Goal: Communication & Community: Answer question/provide support

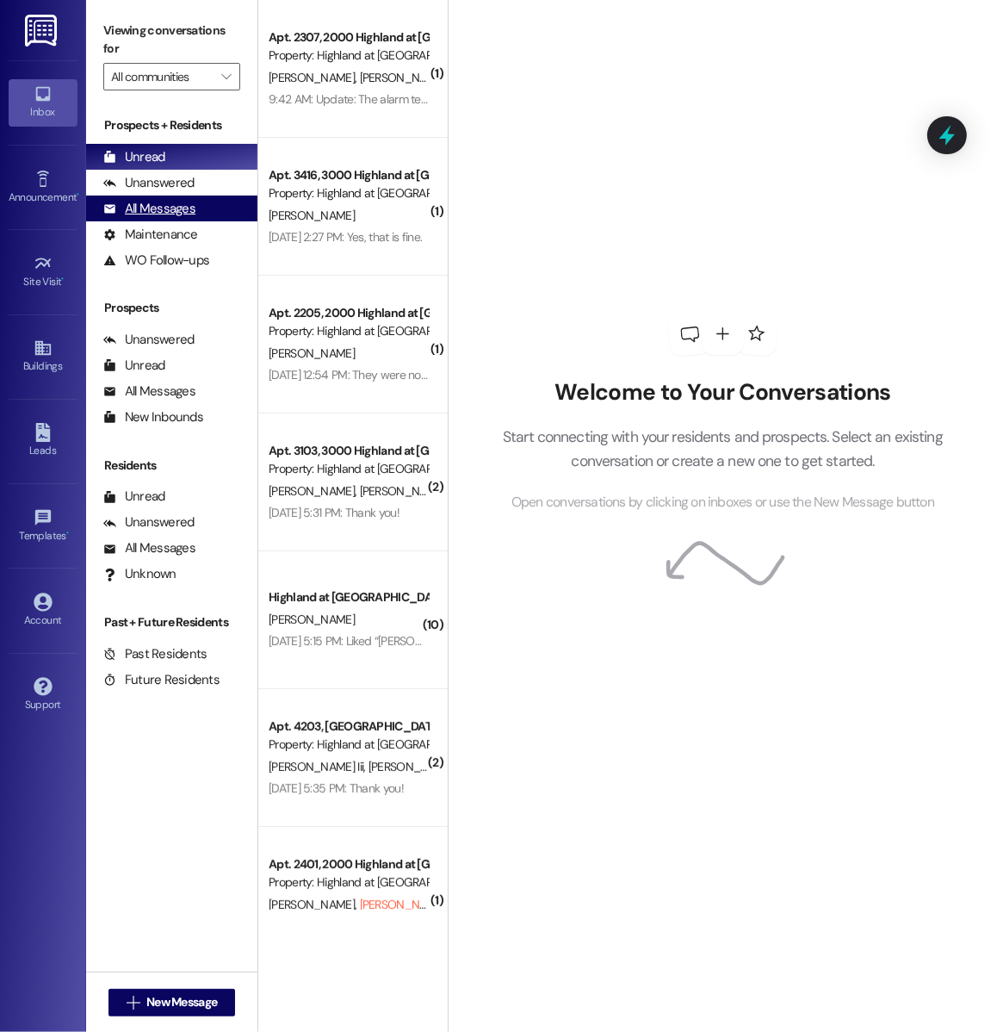
click at [178, 216] on div "All Messages" at bounding box center [149, 209] width 92 height 18
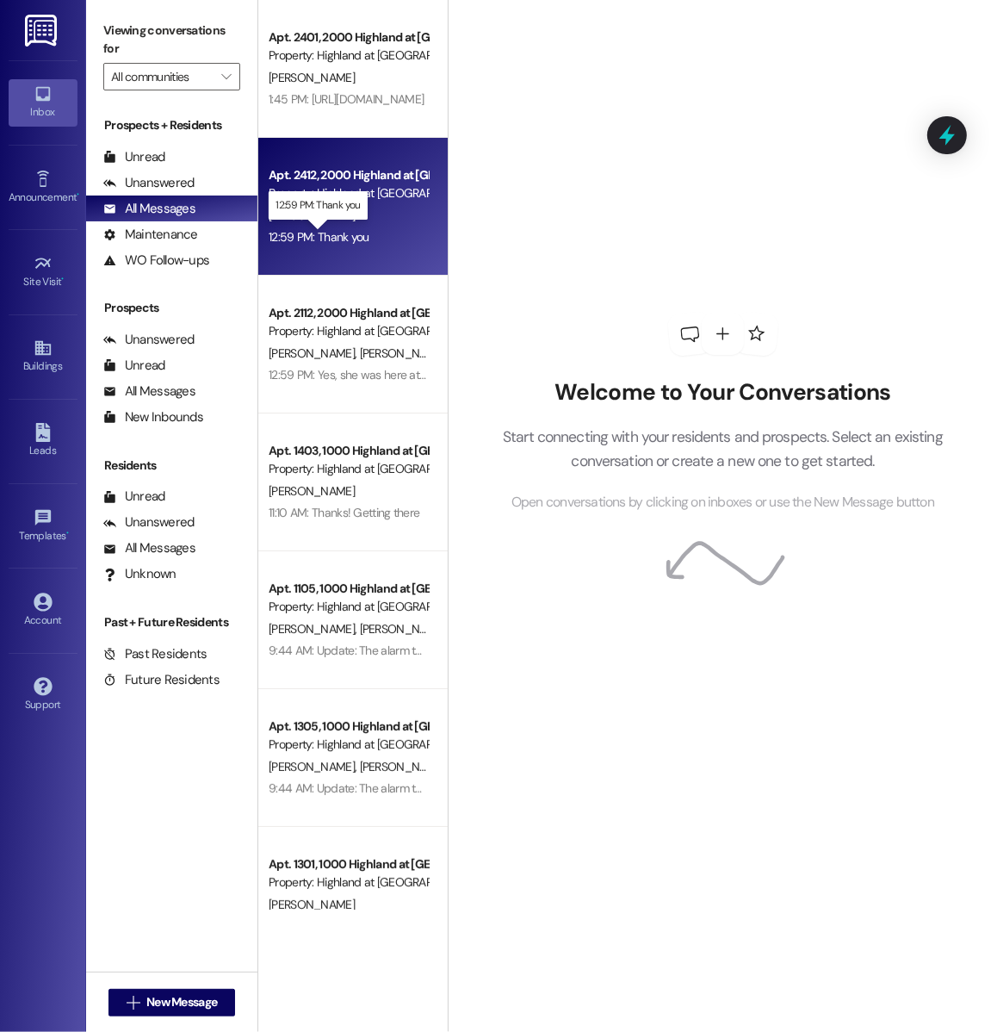
click at [354, 232] on div "12:59 PM: Thank you 12:59 PM: Thank you" at bounding box center [319, 236] width 101 height 15
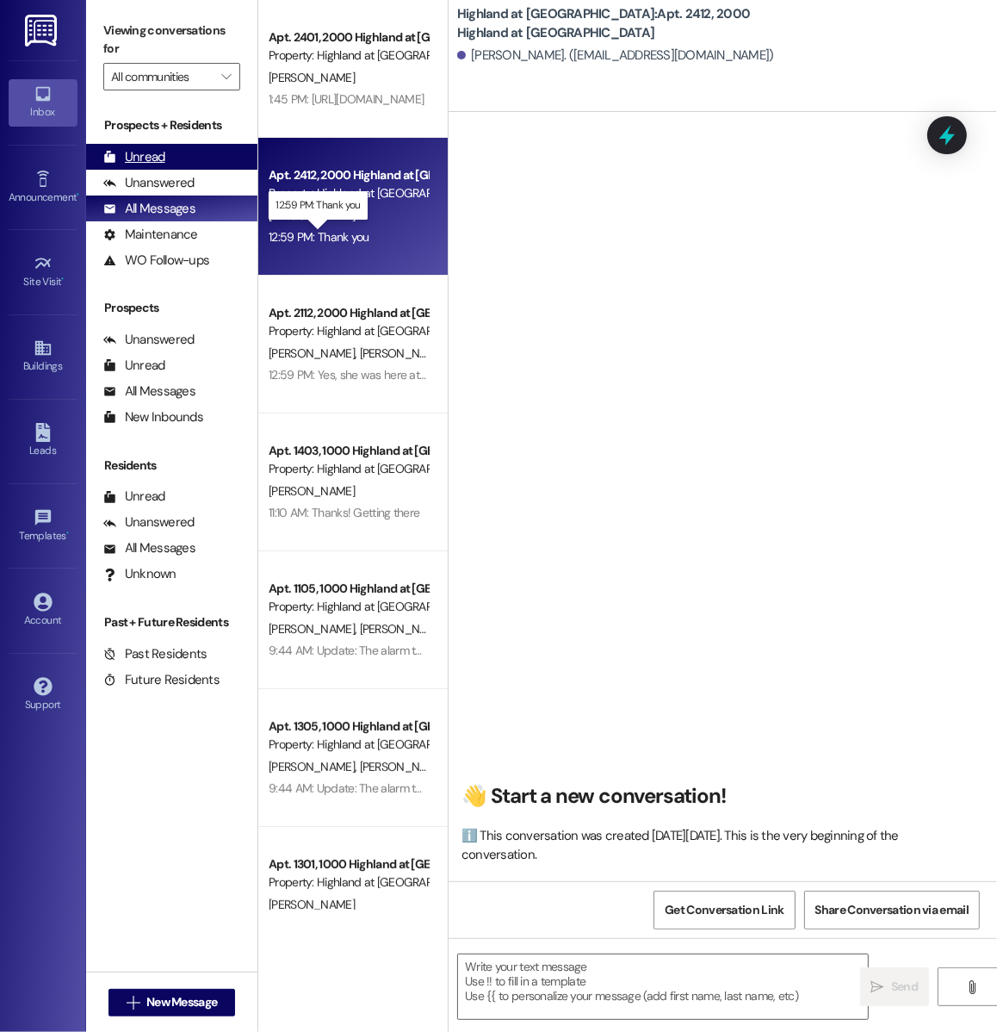
click at [175, 159] on div "Unread (0)" at bounding box center [171, 157] width 171 height 26
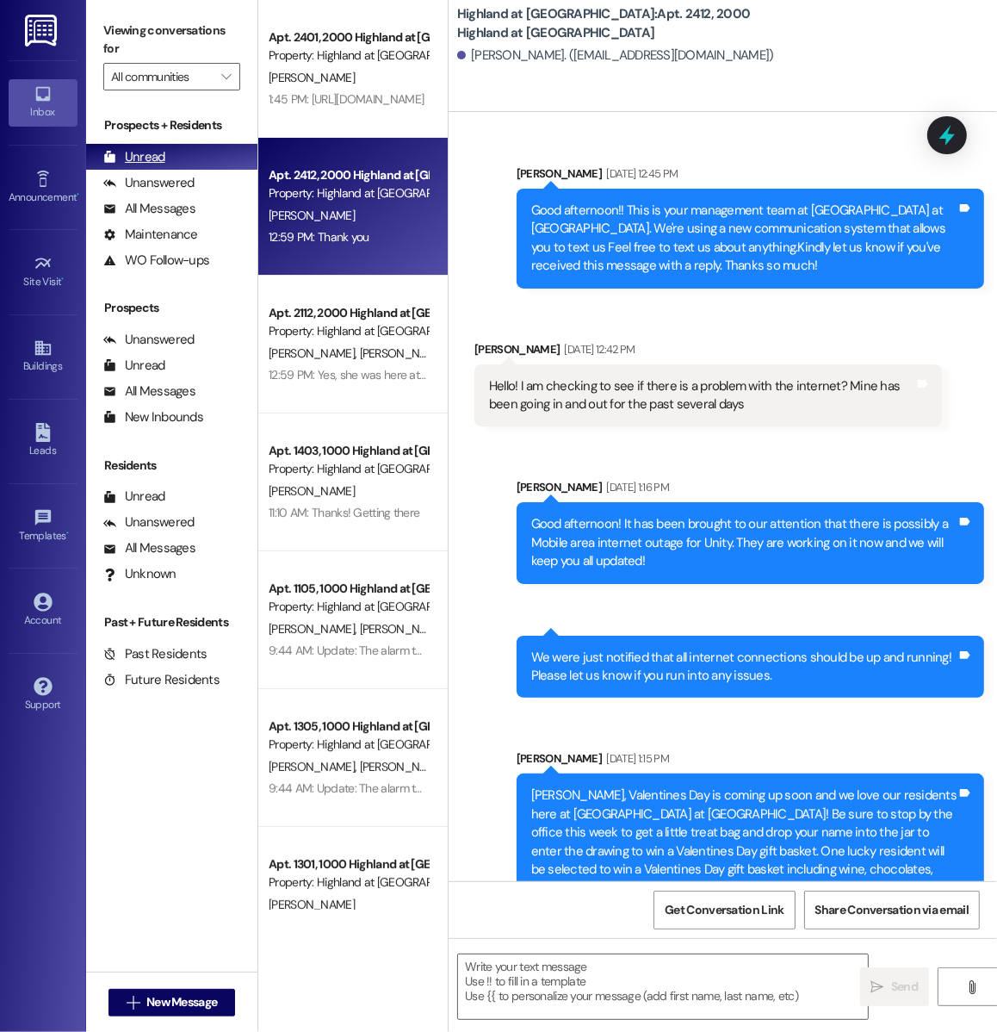
scroll to position [64023, 0]
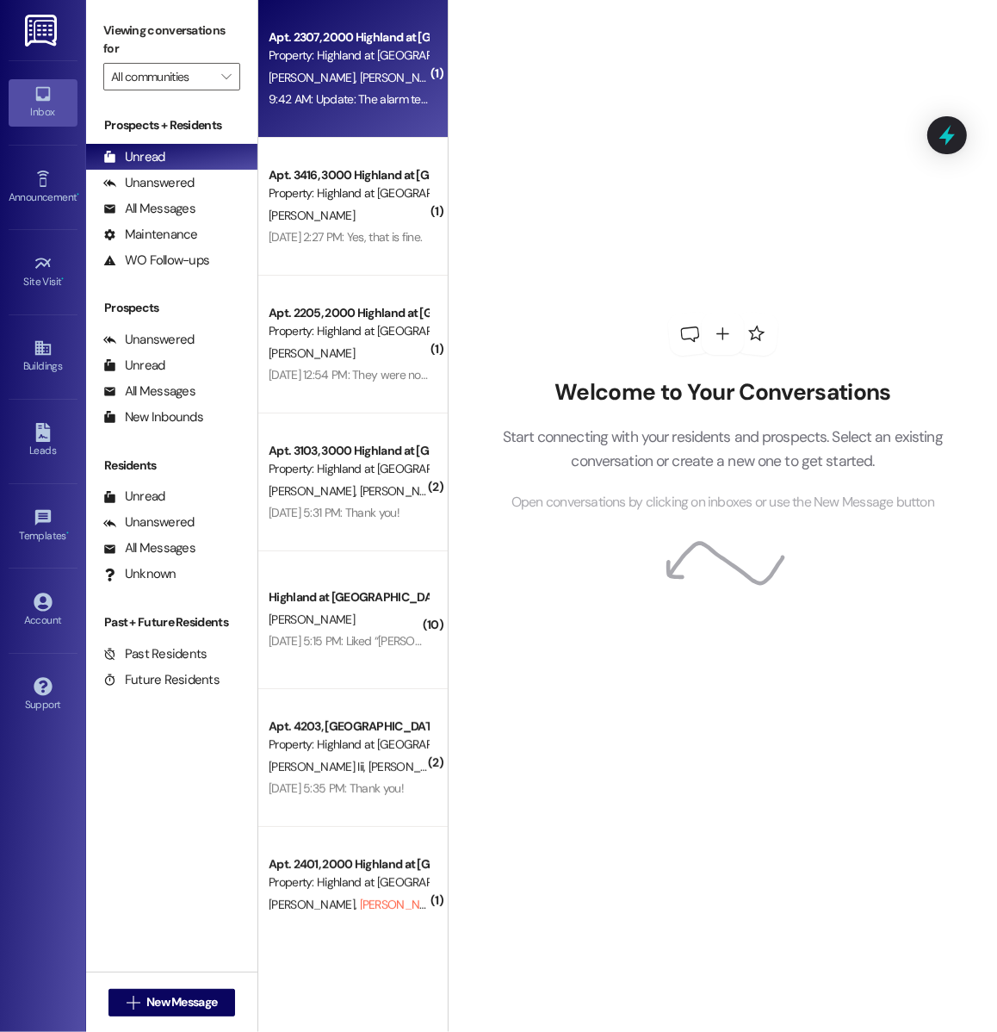
click at [364, 54] on div "Property: Highland at Spring Hill" at bounding box center [348, 55] width 159 height 18
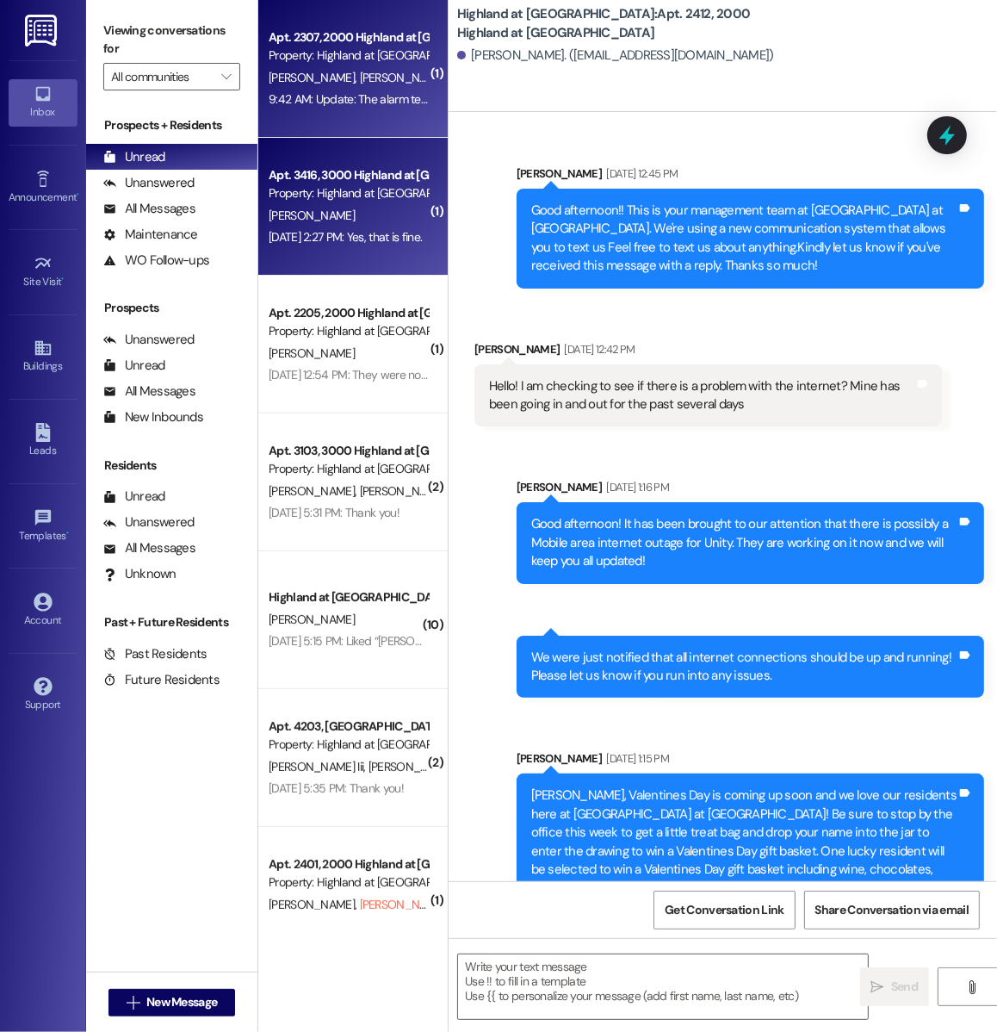
click at [352, 206] on div "S. Sullivan" at bounding box center [348, 216] width 163 height 22
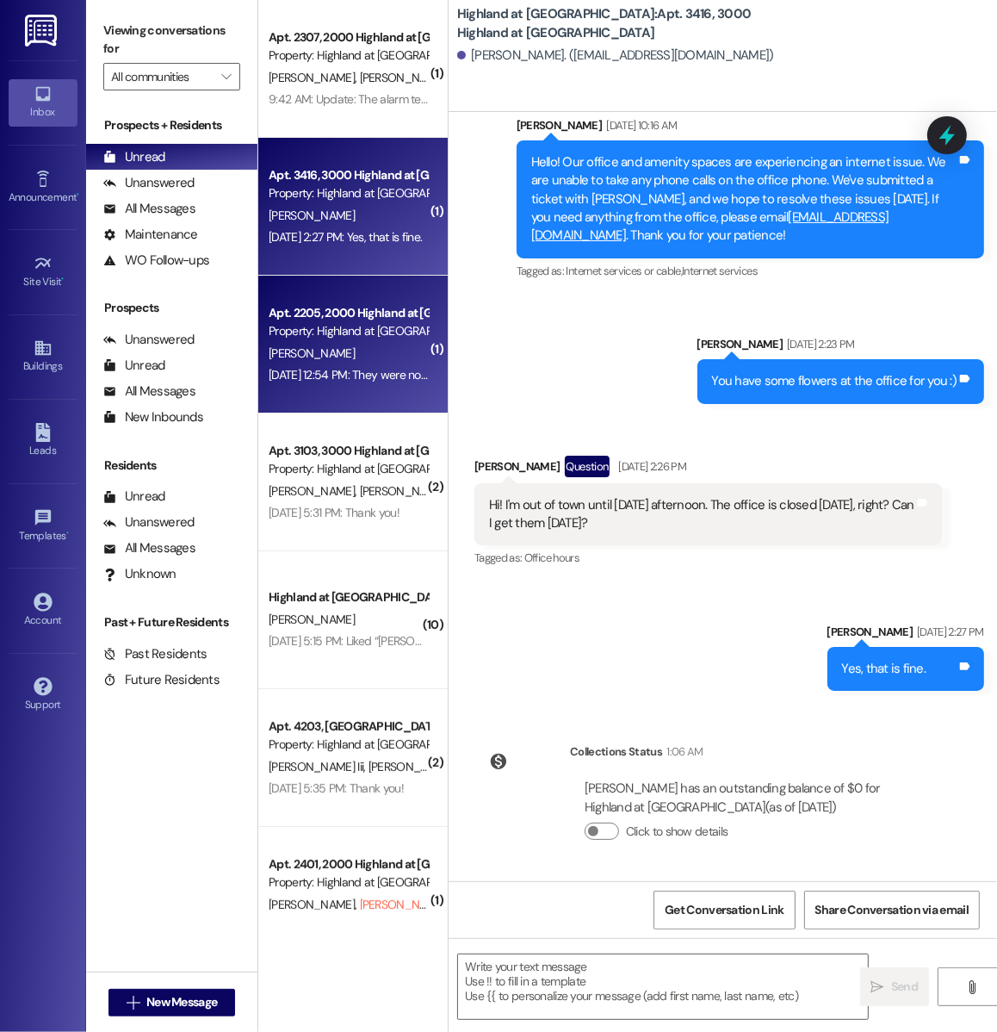
scroll to position [19177, 0]
click at [350, 320] on div "Apt. 2205, 2000 Highland at Spring Hill" at bounding box center [348, 313] width 159 height 18
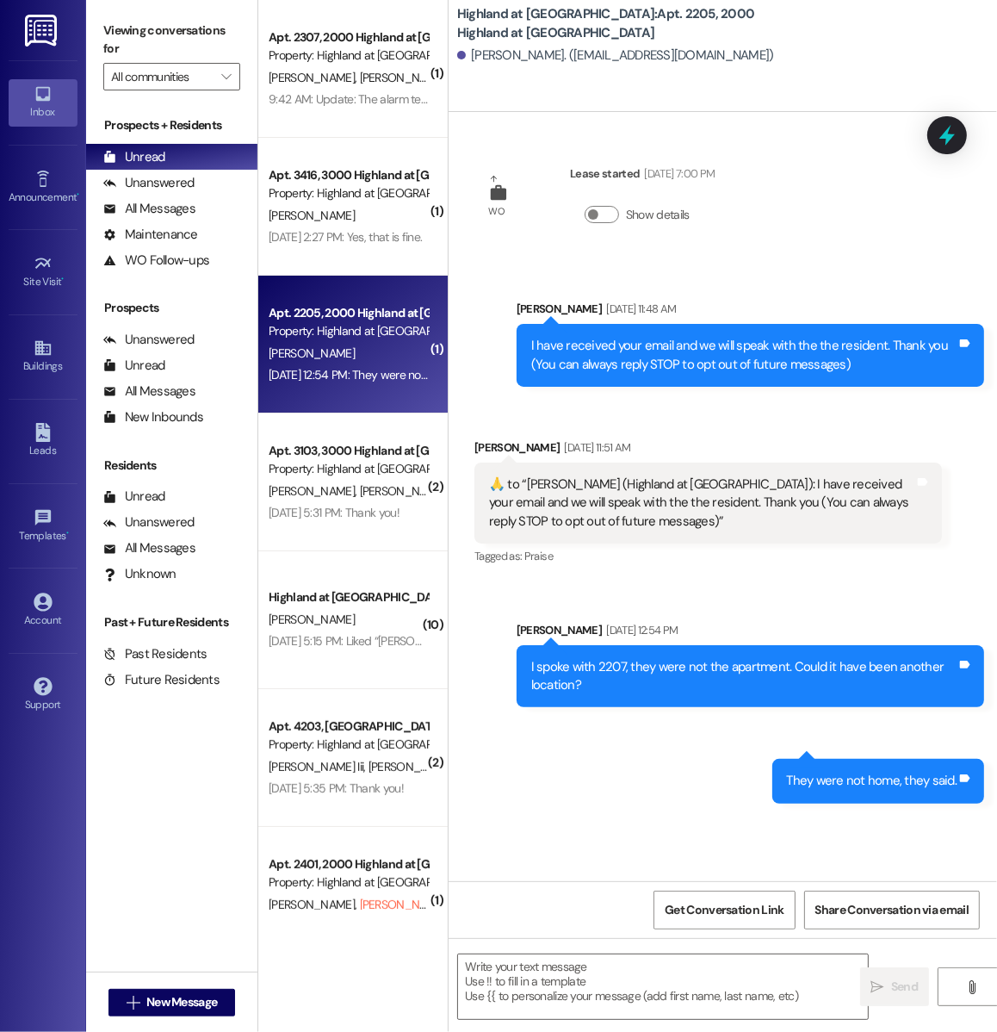
scroll to position [0, 0]
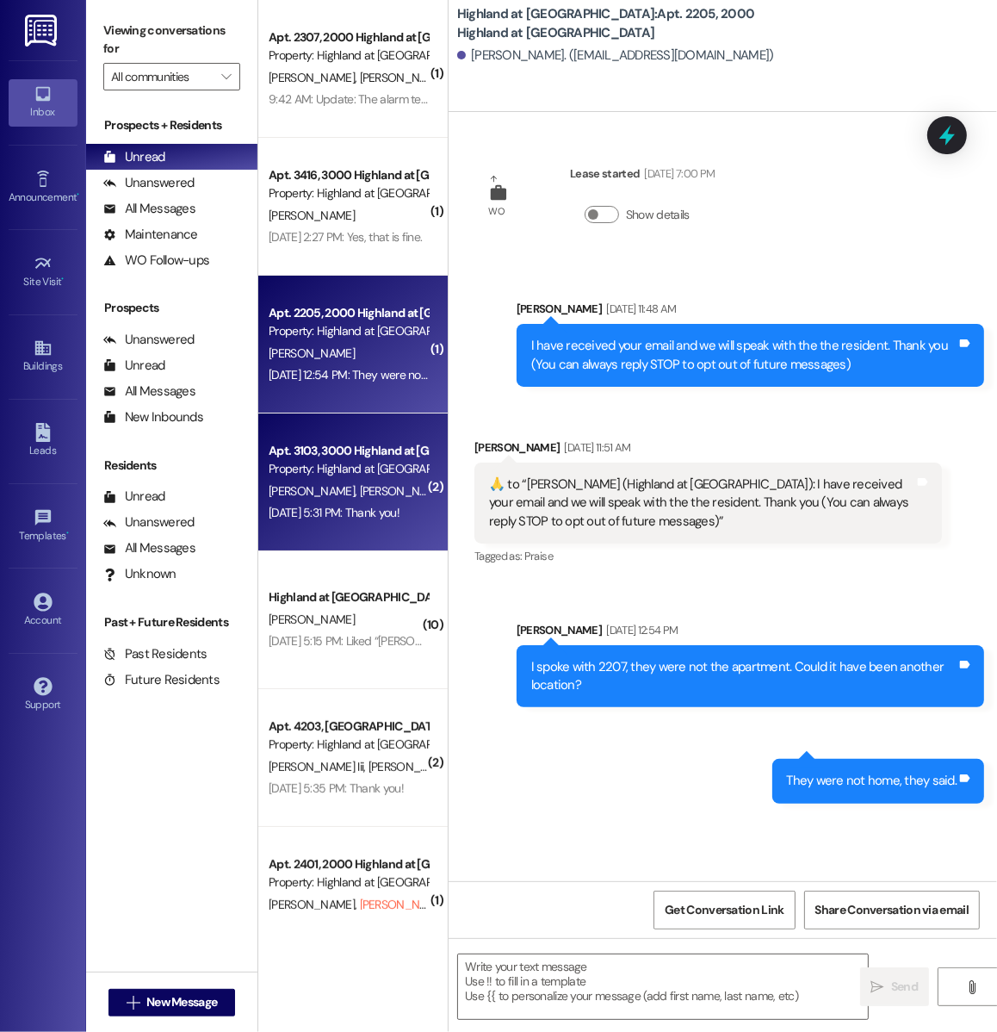
click at [348, 479] on div "Apt. 3103, 3000 Highland at Spring Hill Property: Highland at Spring Hill" at bounding box center [348, 460] width 163 height 40
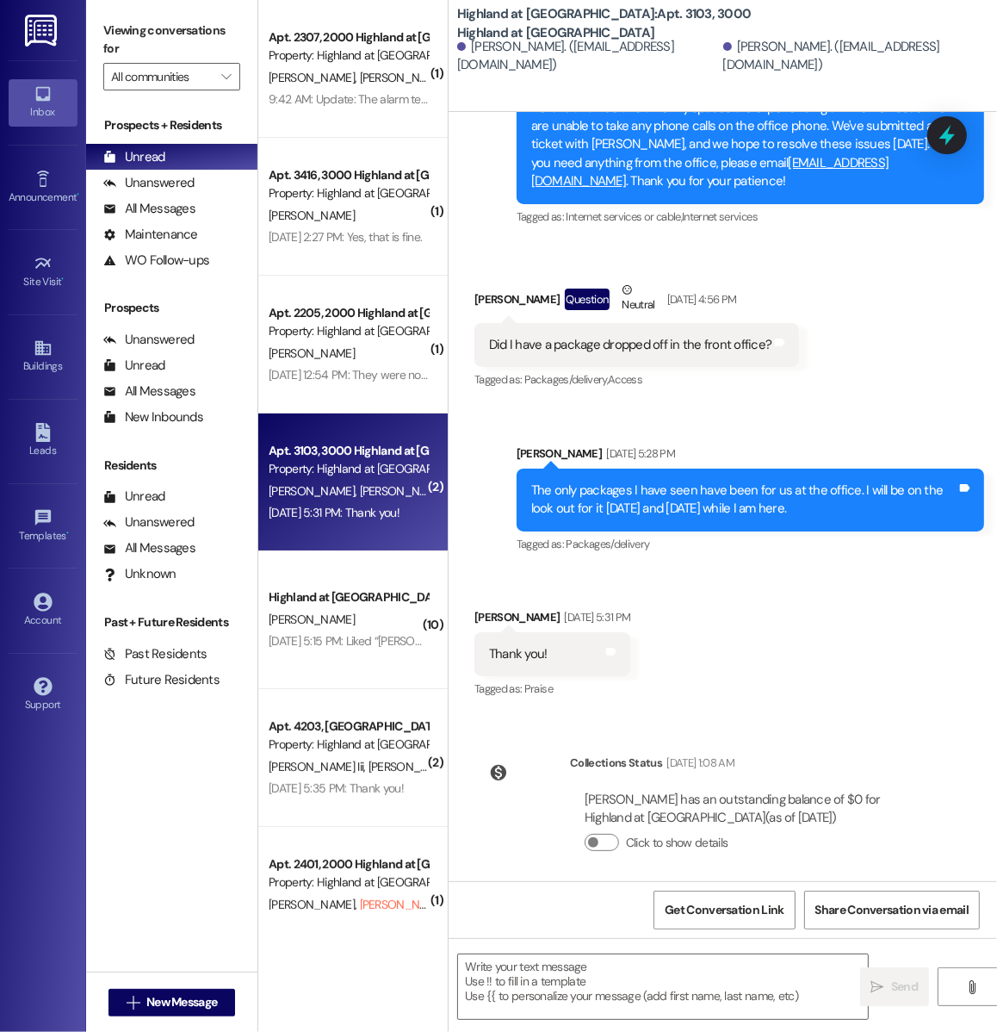
scroll to position [13517, 0]
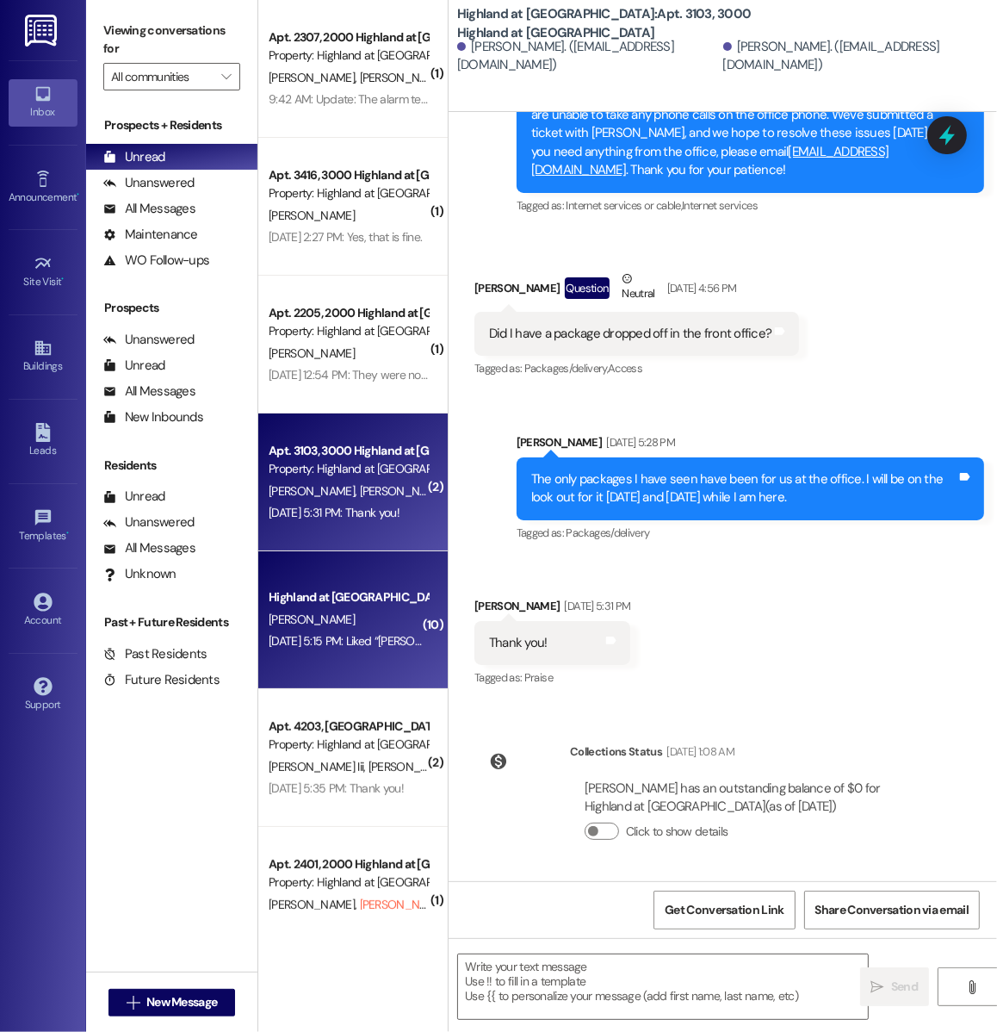
click at [324, 654] on div "Highland at Spring Hill Prospect M. Nargassans Sep 19, 2025 at 5:15 PM: Liked “…" at bounding box center [352, 620] width 189 height 138
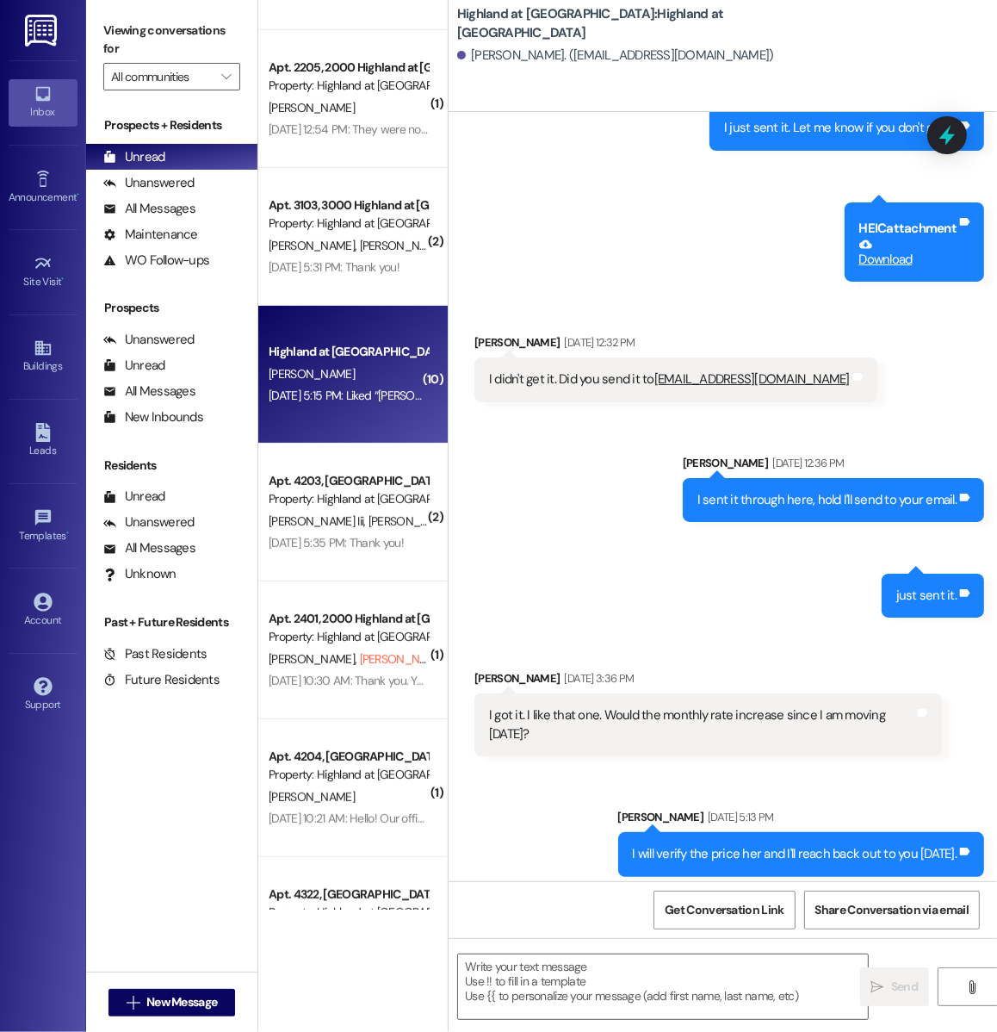
scroll to position [268, 0]
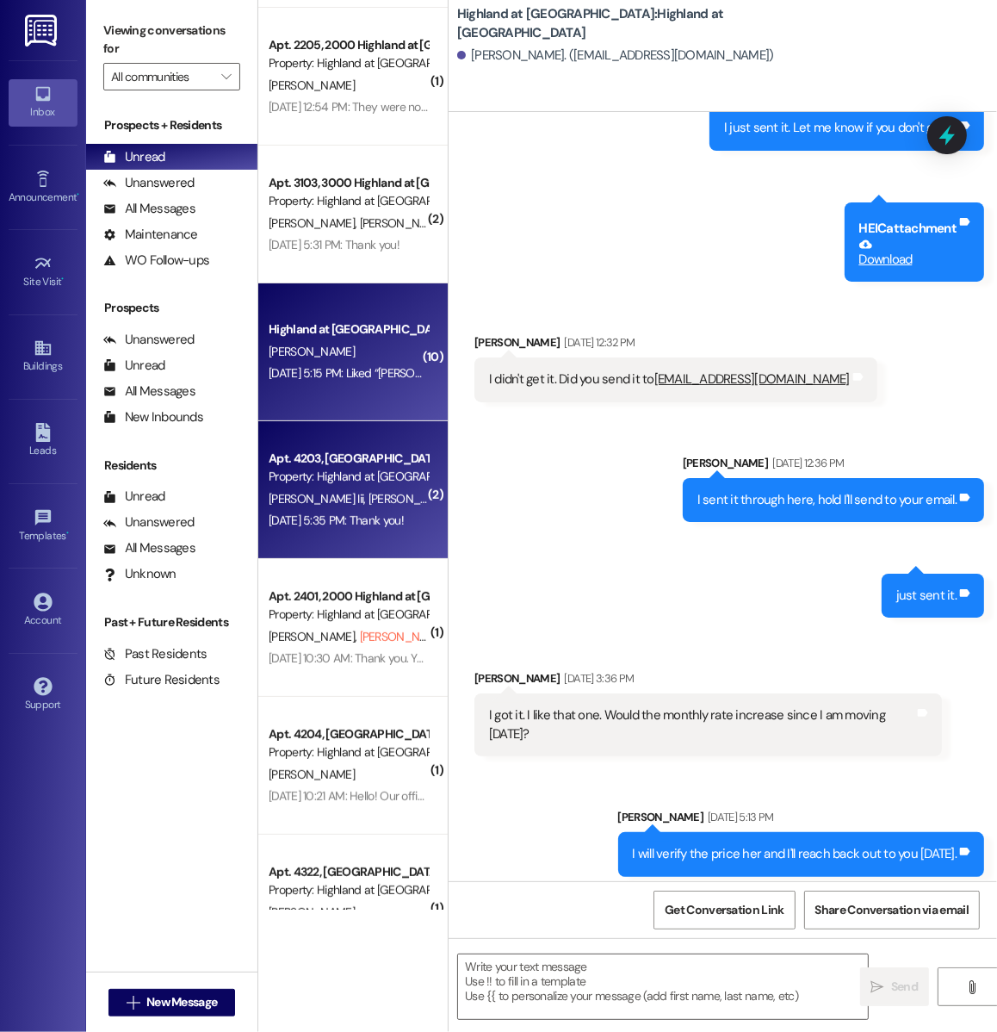
click at [369, 503] on span "O. Wallace" at bounding box center [412, 498] width 86 height 15
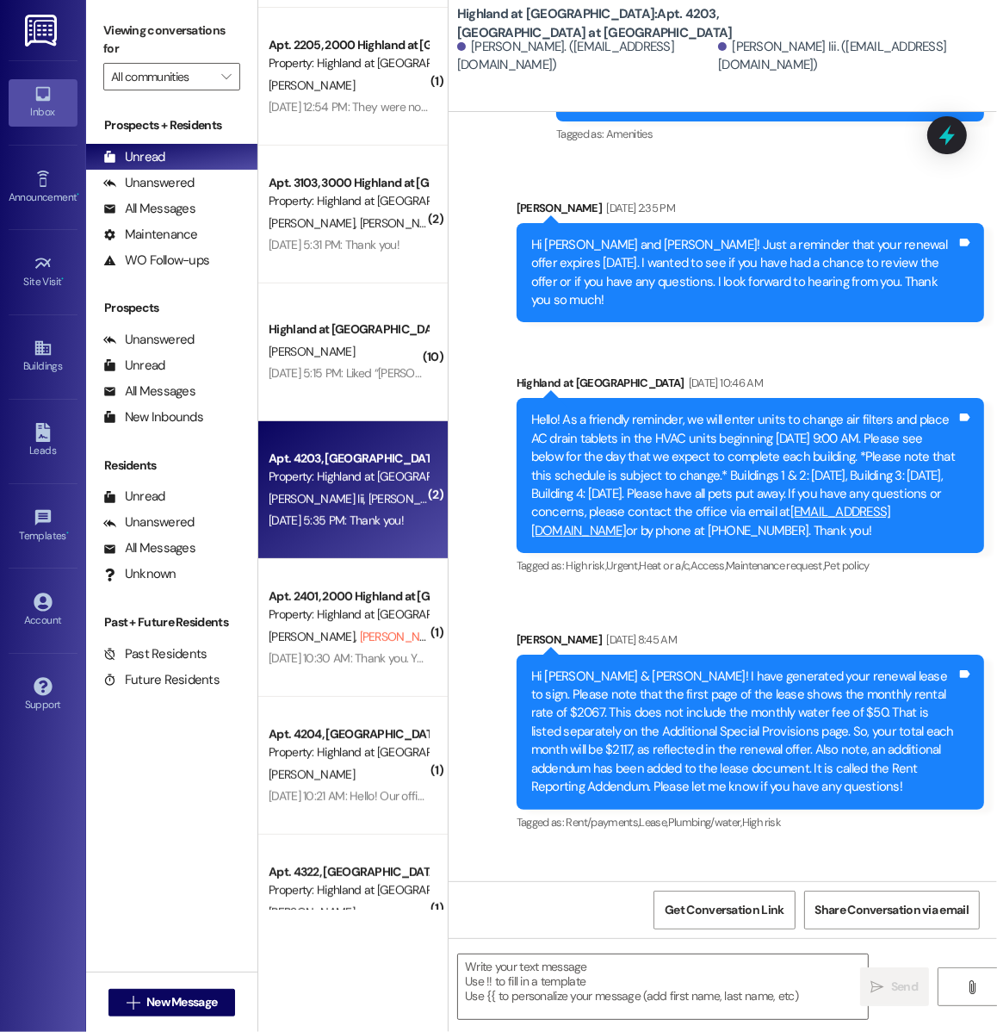
scroll to position [29720, 0]
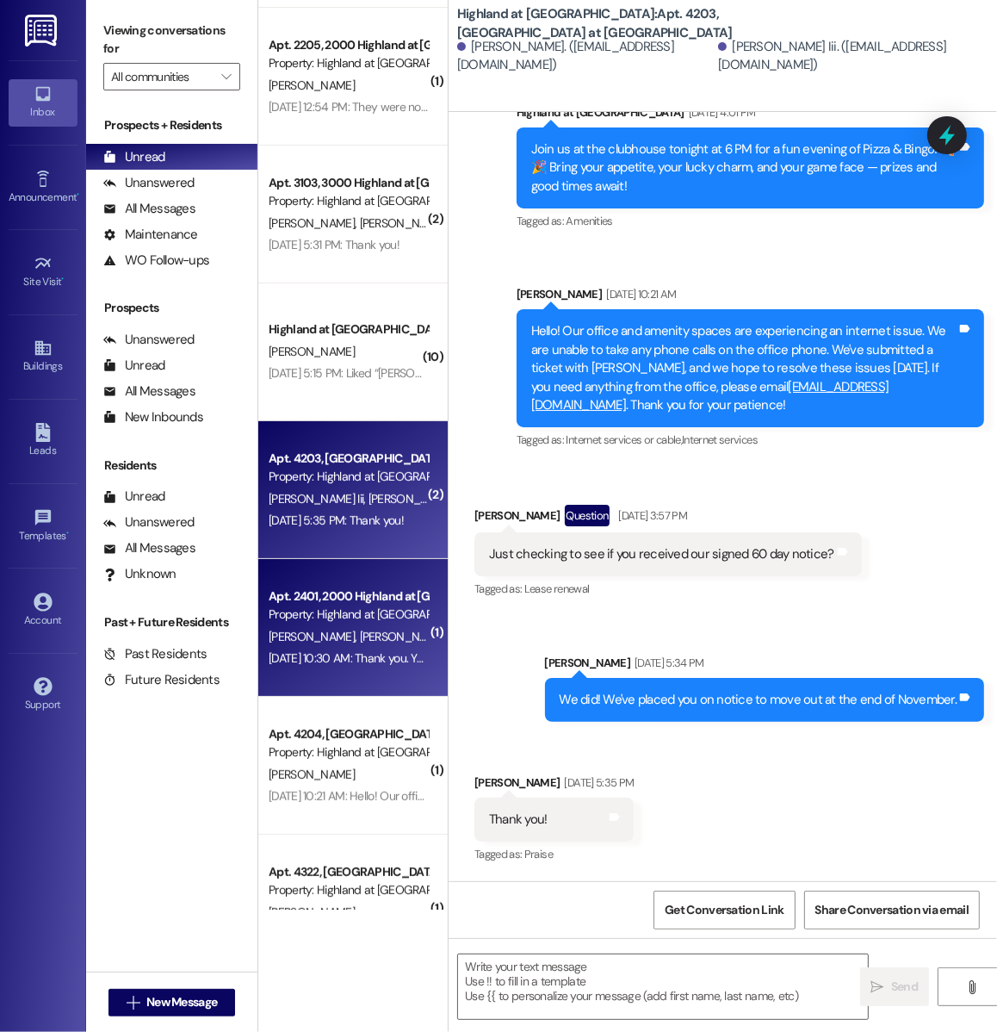
click at [301, 603] on div "Apt. 2401, 2000 Highland at [GEOGRAPHIC_DATA]" at bounding box center [348, 596] width 159 height 18
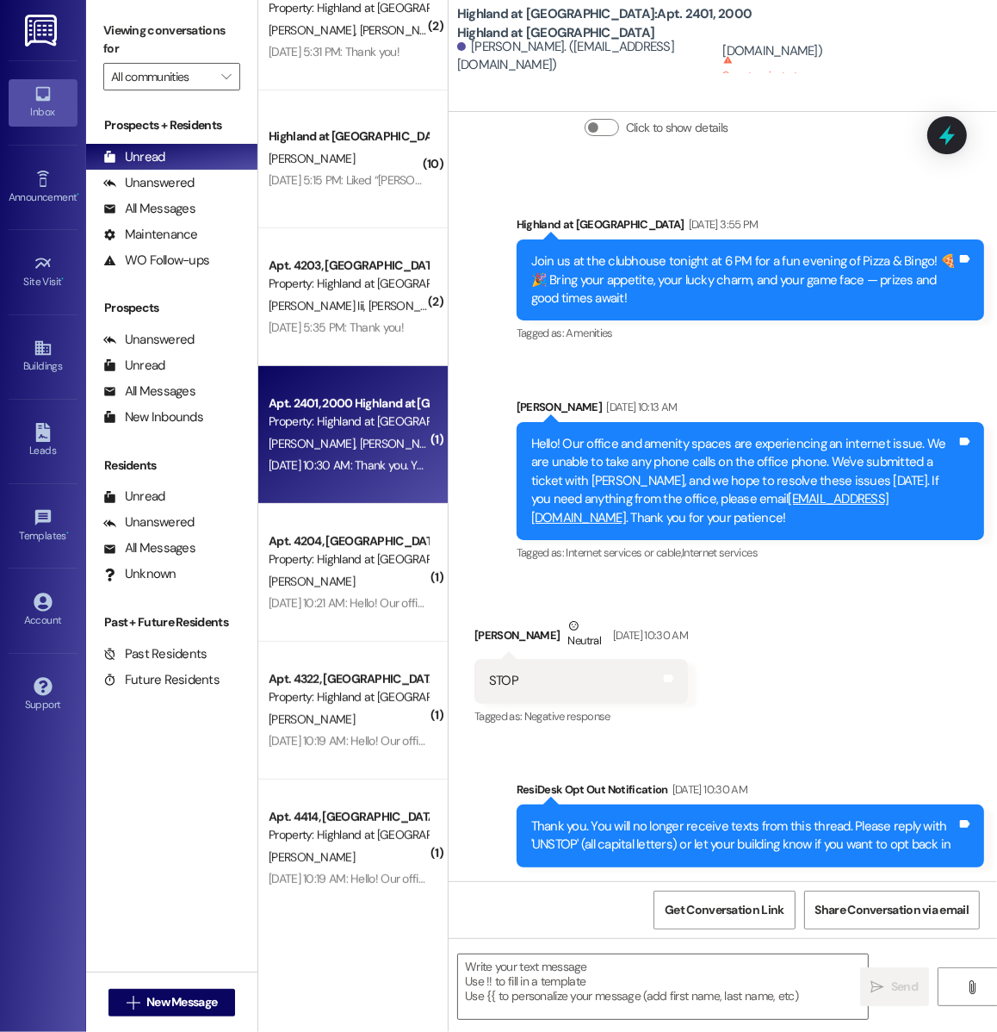
scroll to position [462, 0]
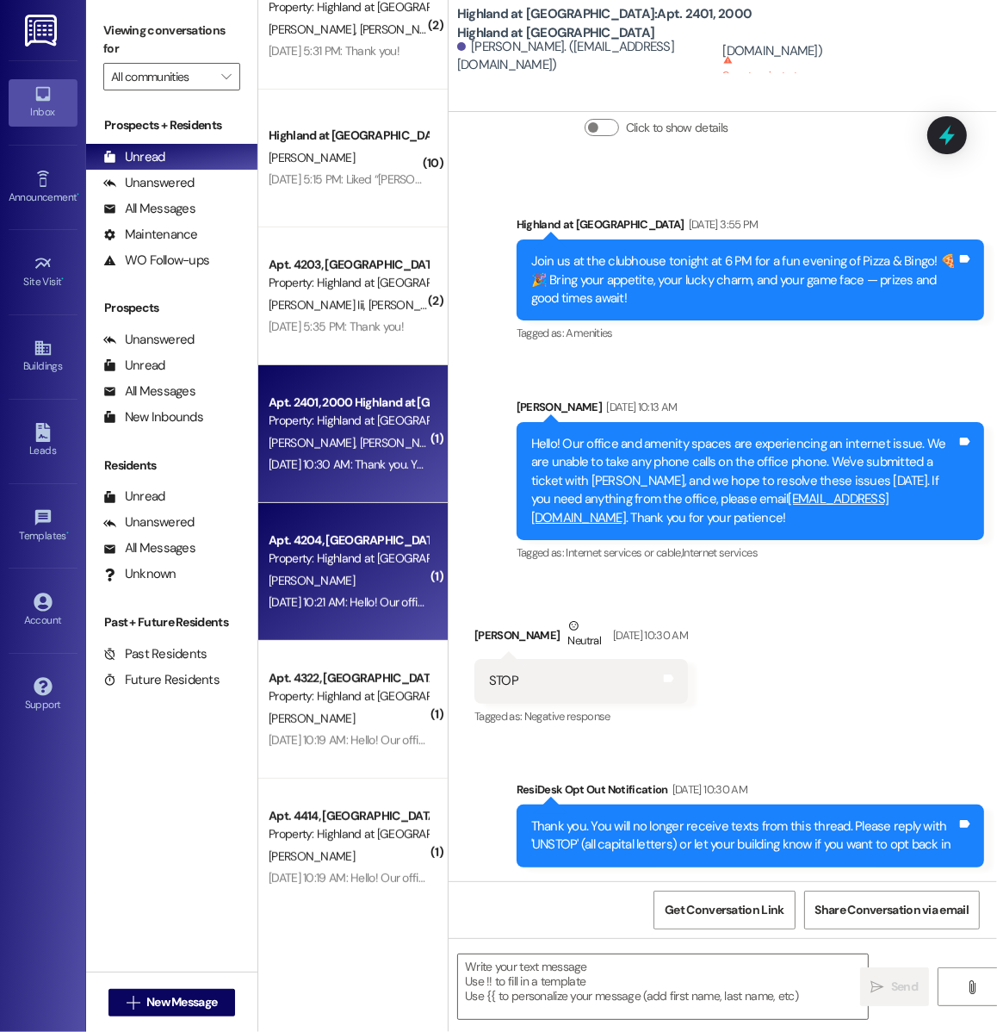
click at [370, 583] on div "E. Vogle" at bounding box center [348, 581] width 163 height 22
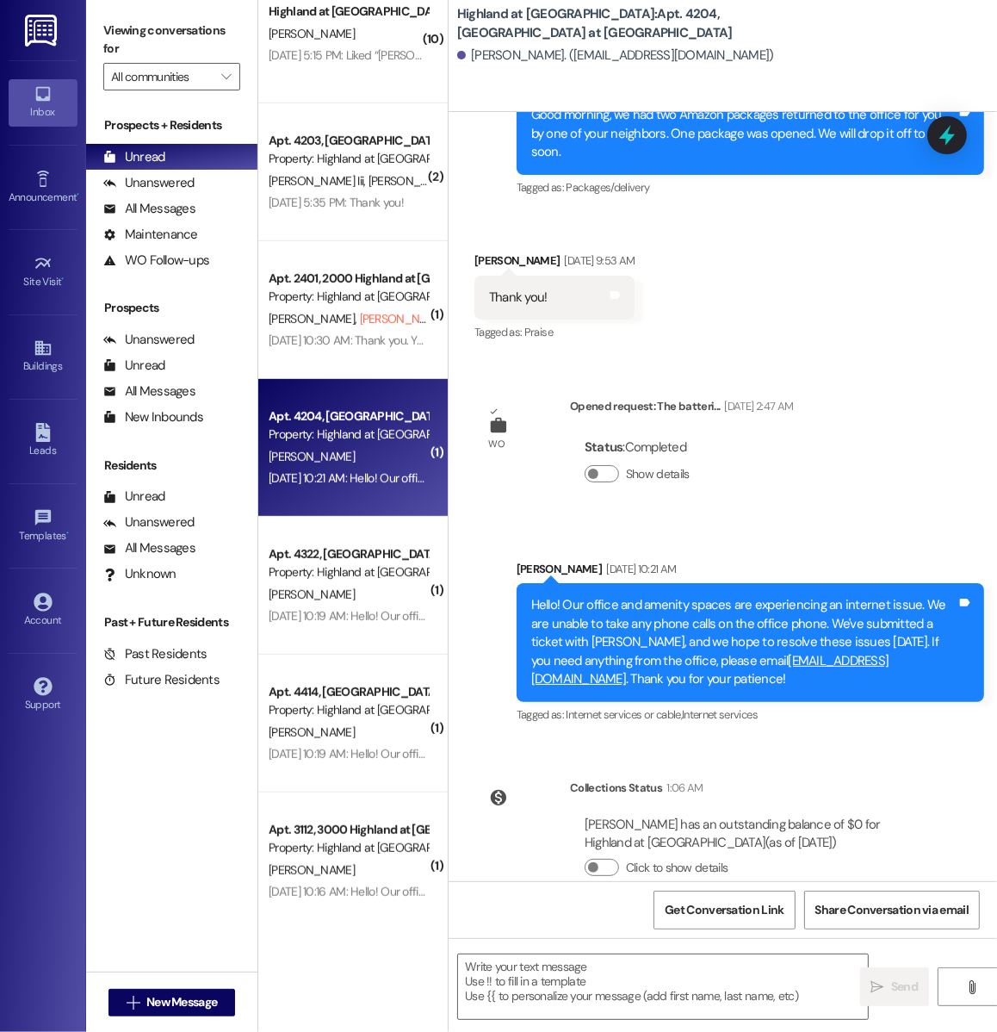
scroll to position [601, 0]
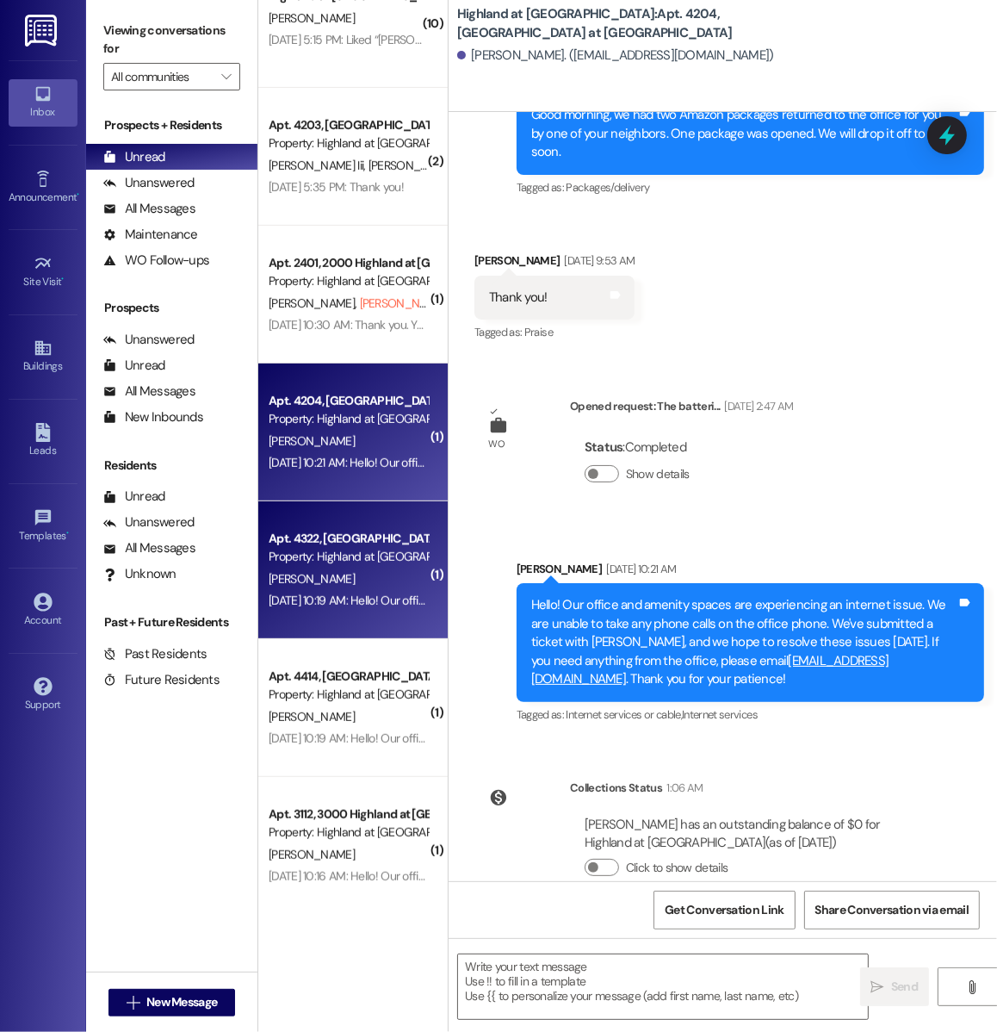
click at [337, 561] on div "Property: Highland at [GEOGRAPHIC_DATA]" at bounding box center [348, 557] width 159 height 18
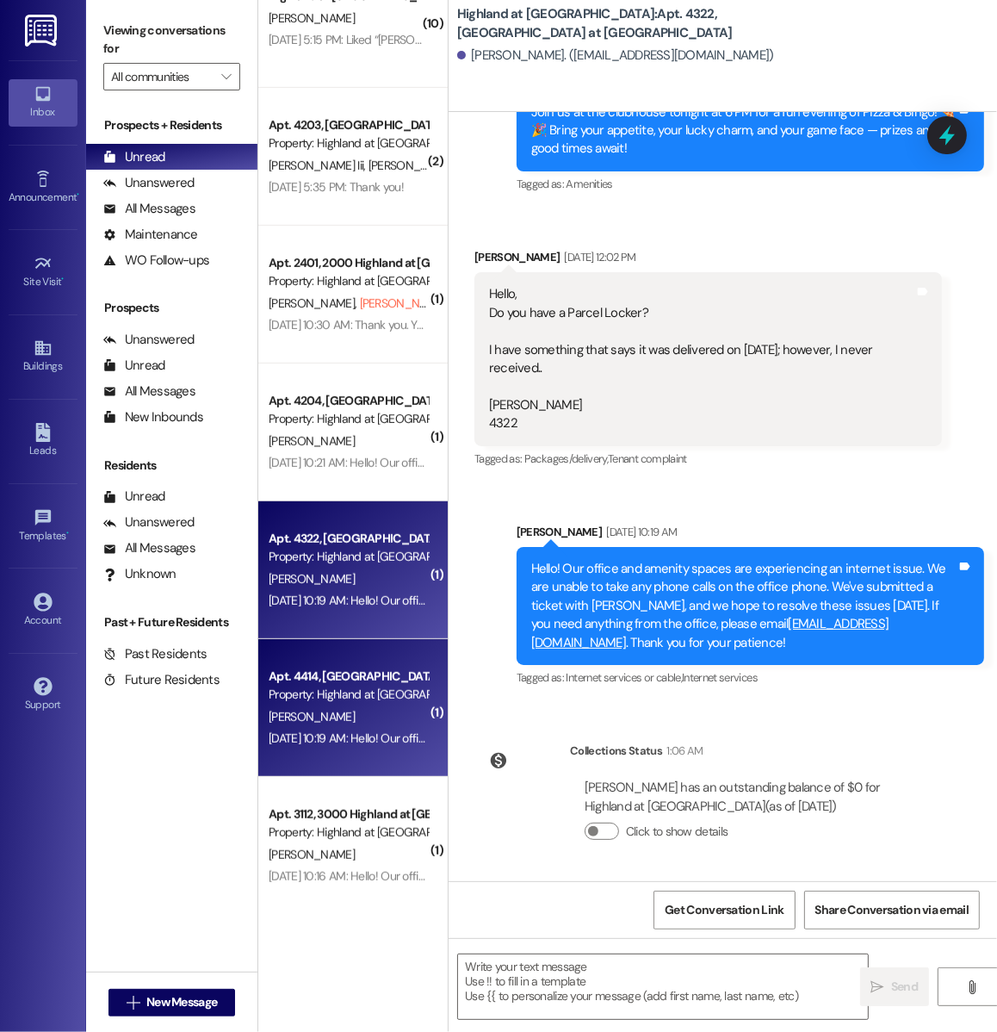
scroll to position [606, 0]
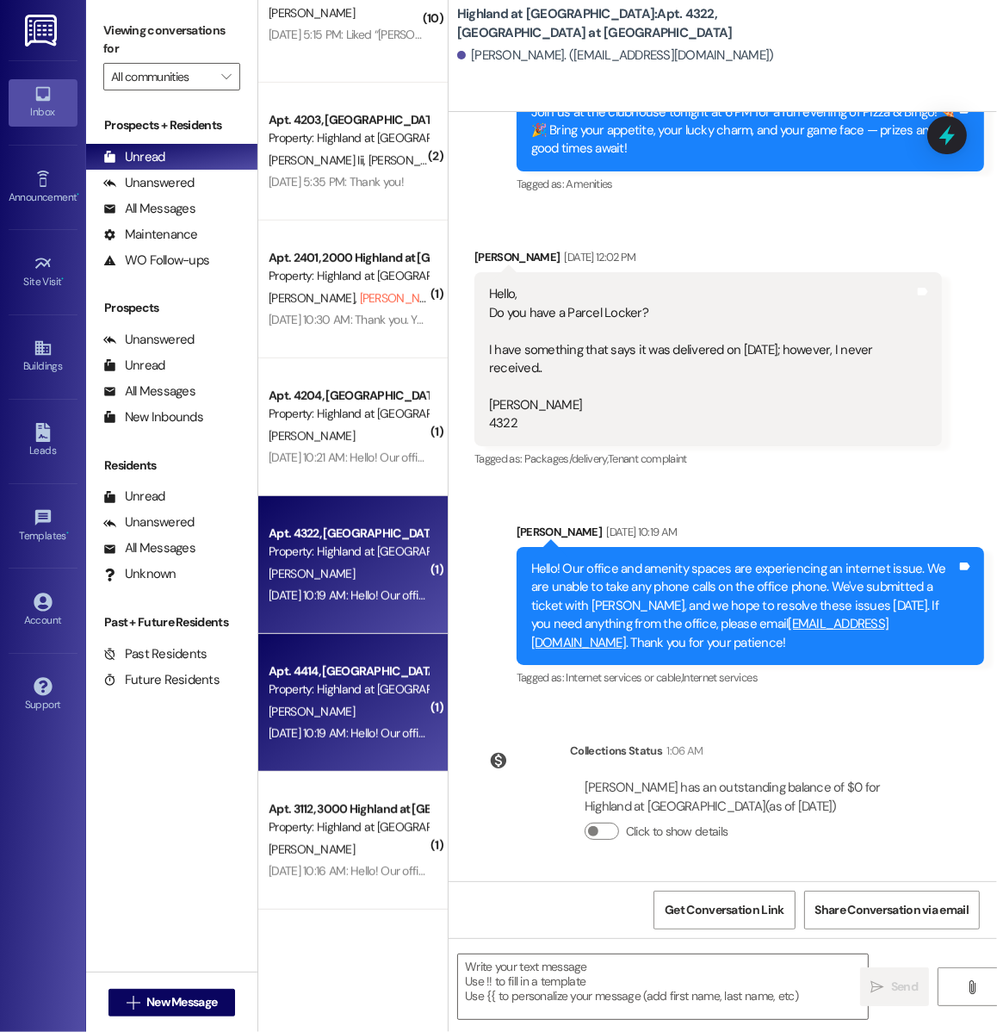
click at [366, 680] on div "Property: Highland at [GEOGRAPHIC_DATA]" at bounding box center [348, 689] width 159 height 18
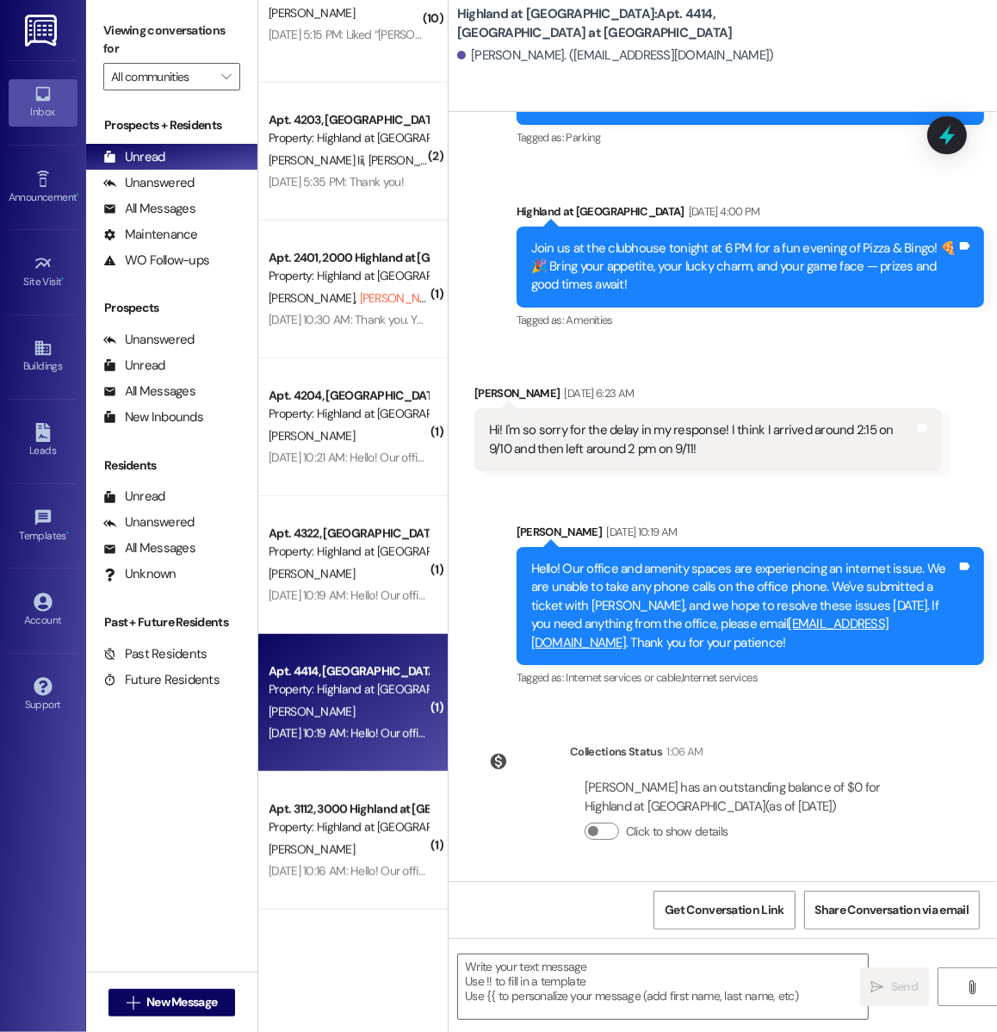
scroll to position [4008, 0]
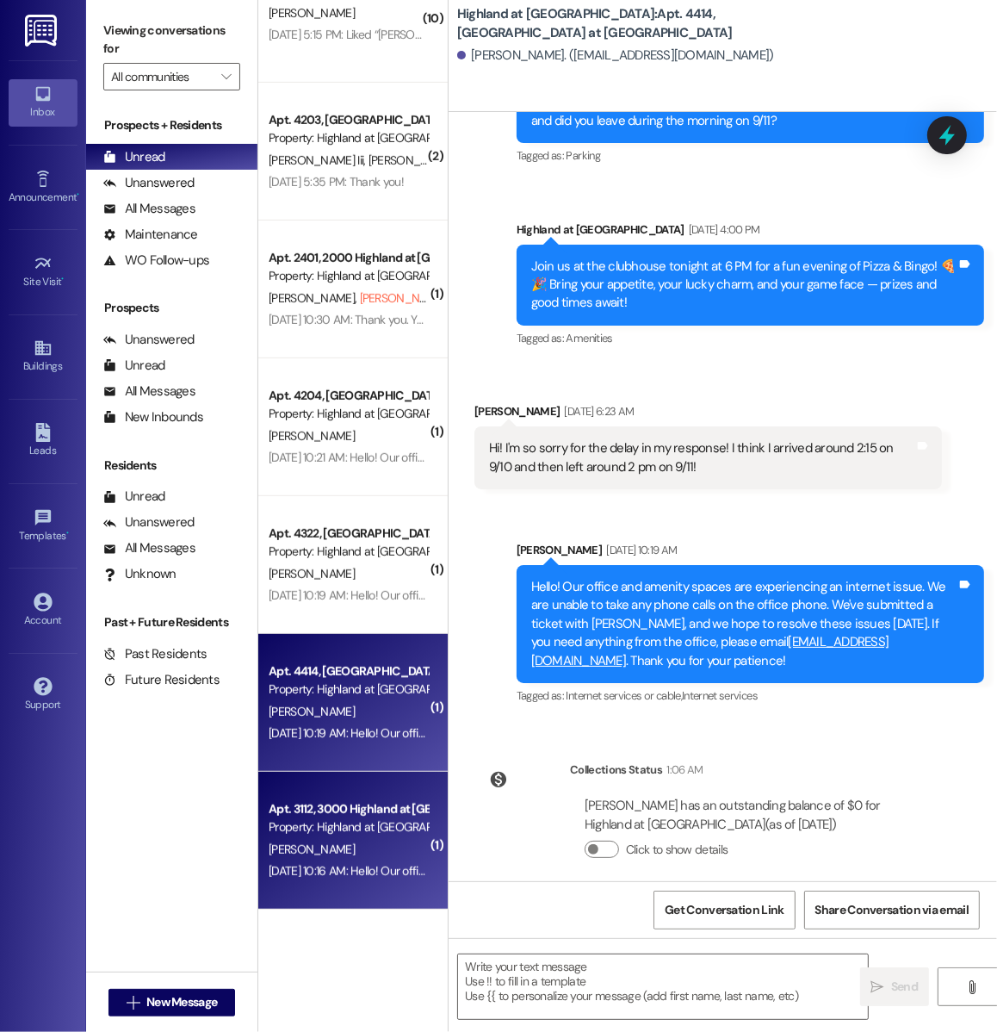
click at [319, 842] on div "J. Sirmon" at bounding box center [348, 850] width 163 height 22
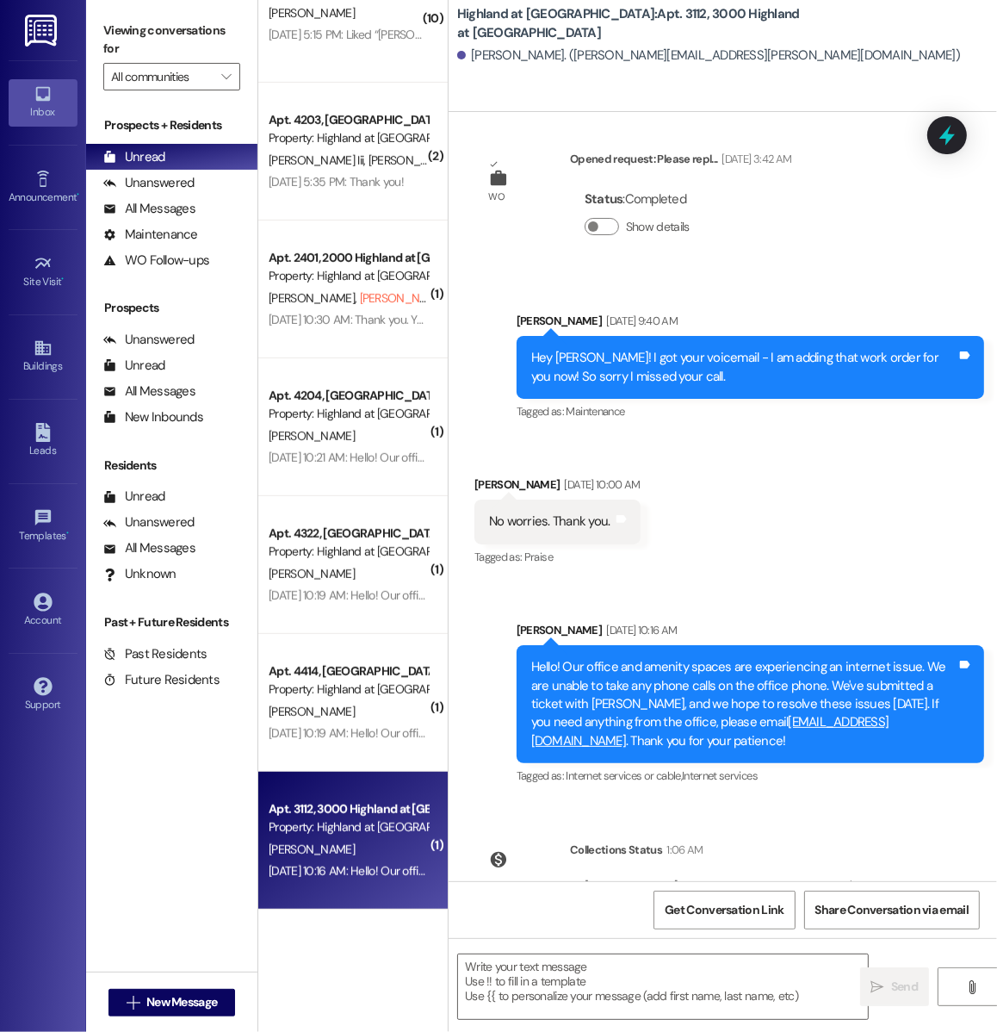
scroll to position [37714, 0]
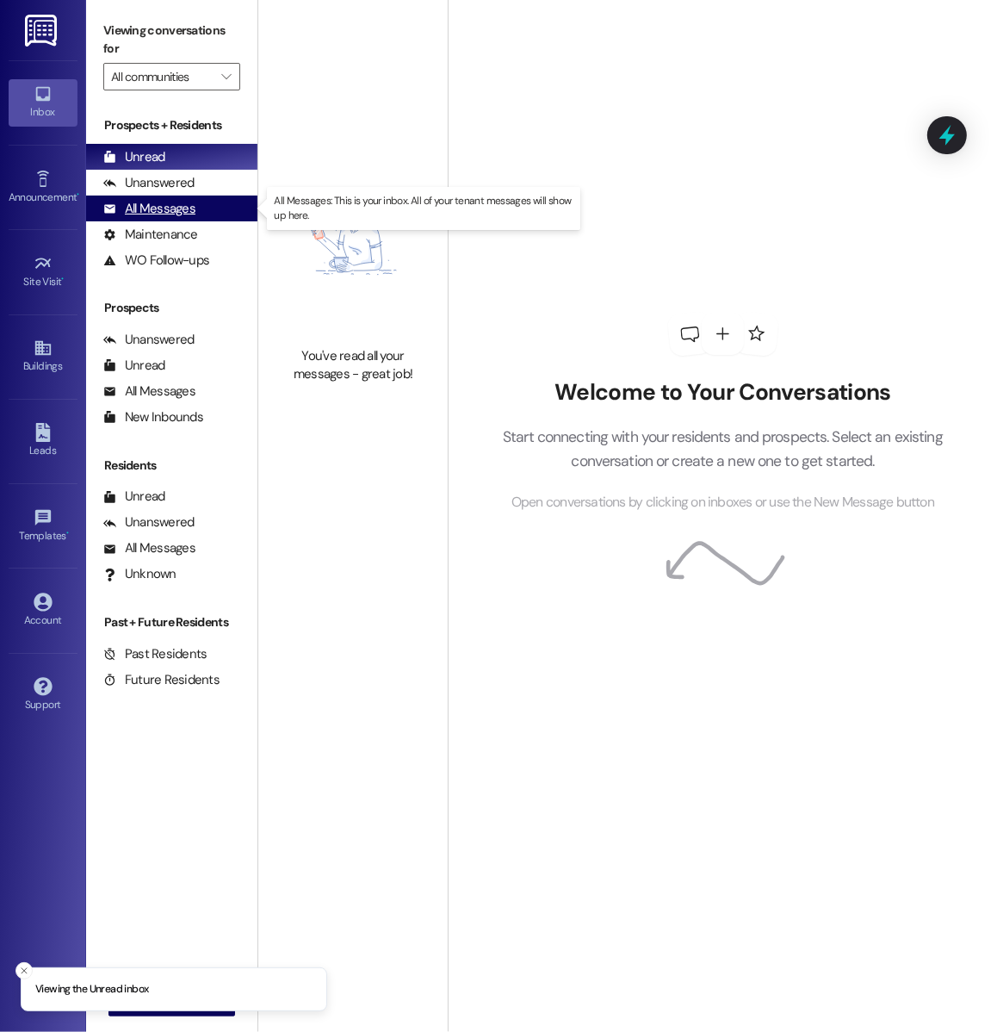
click at [178, 214] on div "All Messages" at bounding box center [149, 209] width 92 height 18
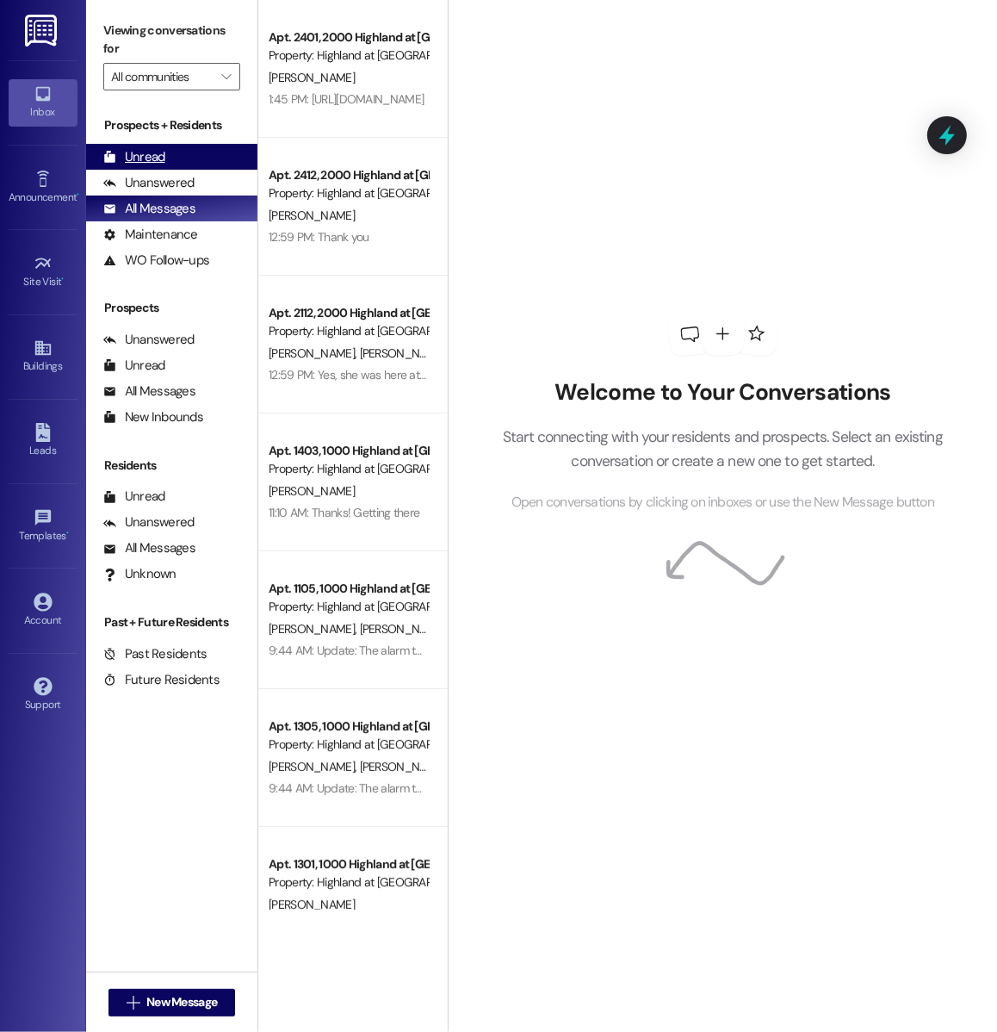
click at [152, 152] on div "Unread" at bounding box center [134, 157] width 62 height 18
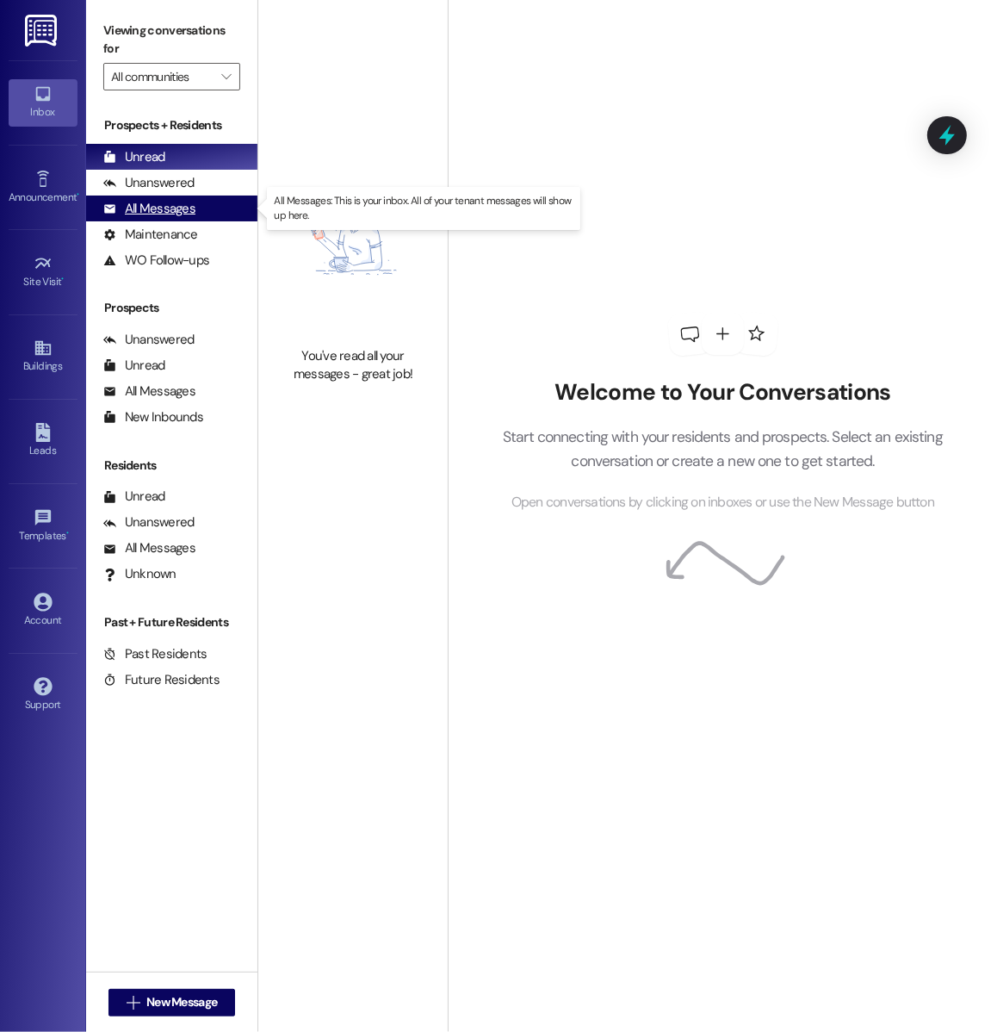
click at [182, 208] on div "All Messages" at bounding box center [149, 209] width 92 height 18
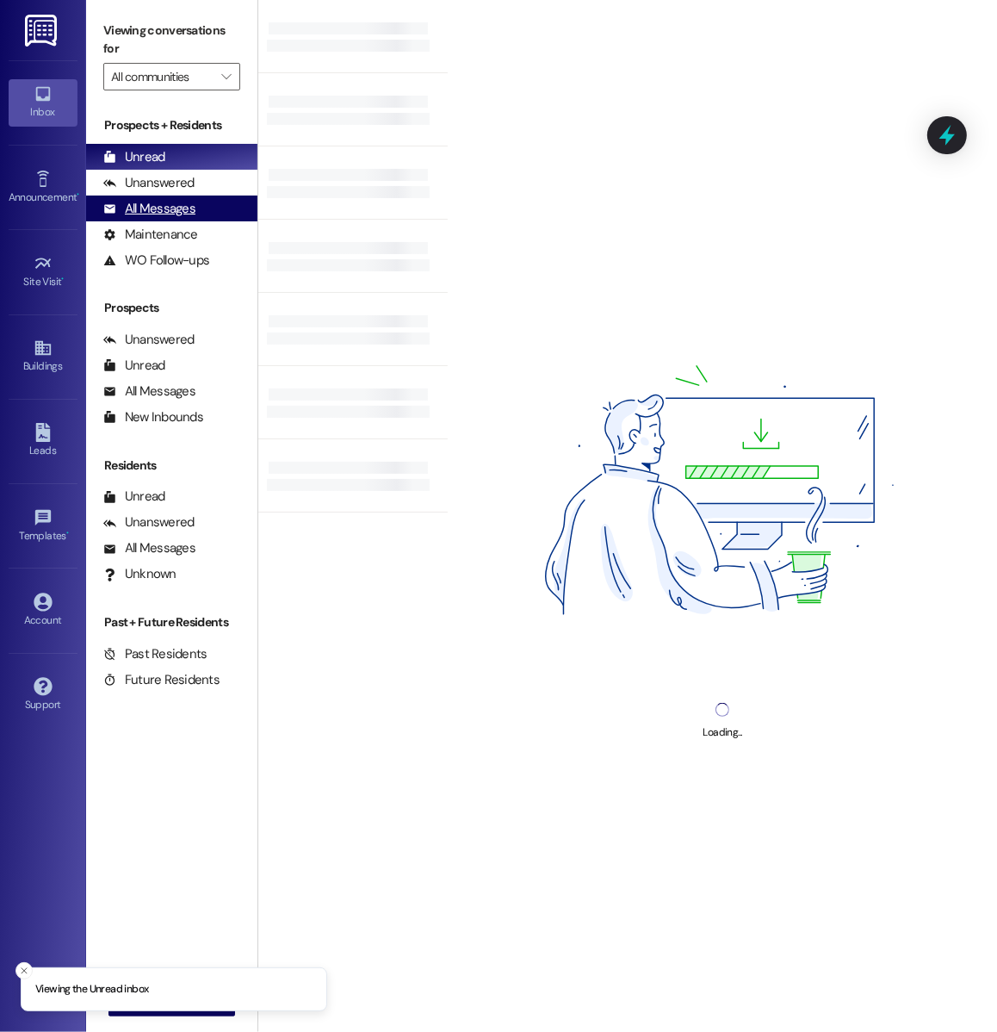
click at [198, 208] on div "All Messages (undefined)" at bounding box center [171, 208] width 171 height 26
click at [205, 213] on div "All Messages (undefined)" at bounding box center [171, 208] width 171 height 26
